Goal: Task Accomplishment & Management: Complete application form

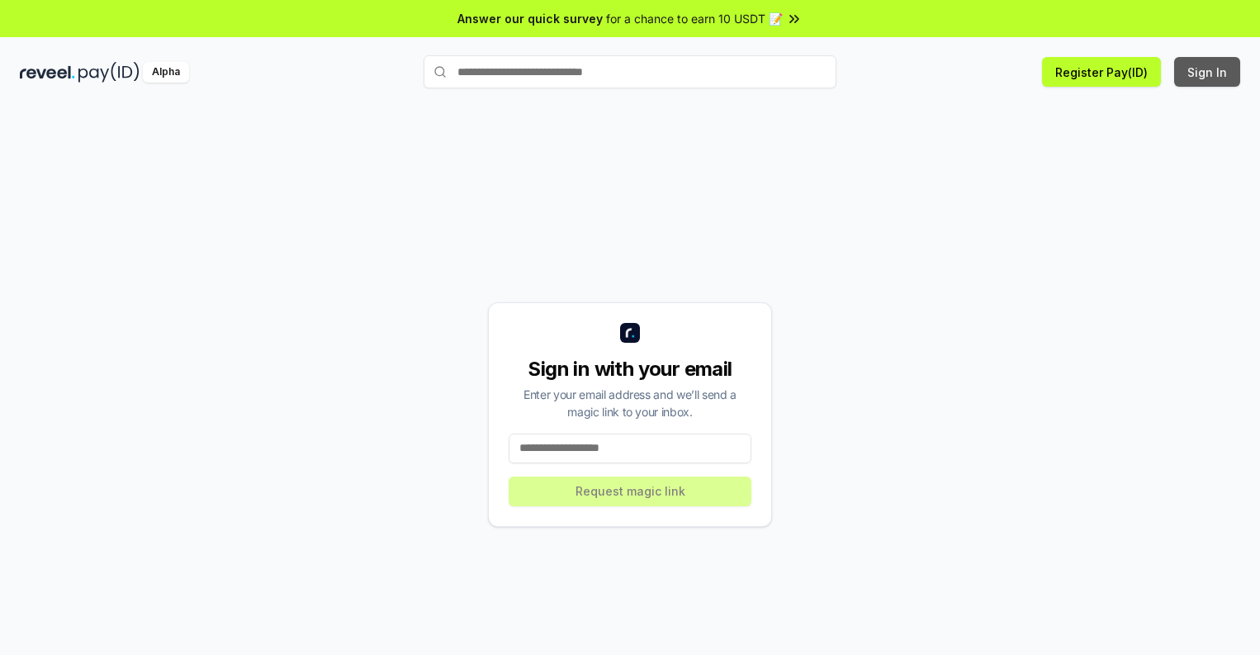
click at [1208, 72] on button "Sign In" at bounding box center [1207, 72] width 66 height 30
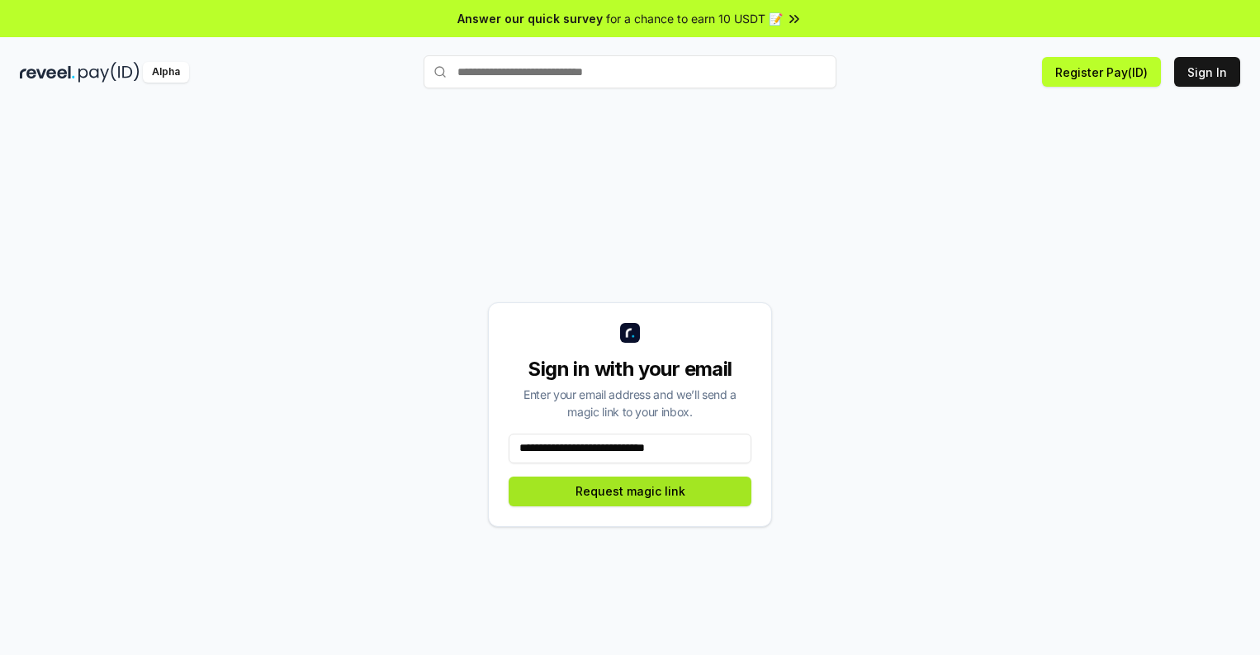
type input "**********"
click at [630, 491] on button "Request magic link" at bounding box center [630, 492] width 243 height 30
